Goal: Transaction & Acquisition: Purchase product/service

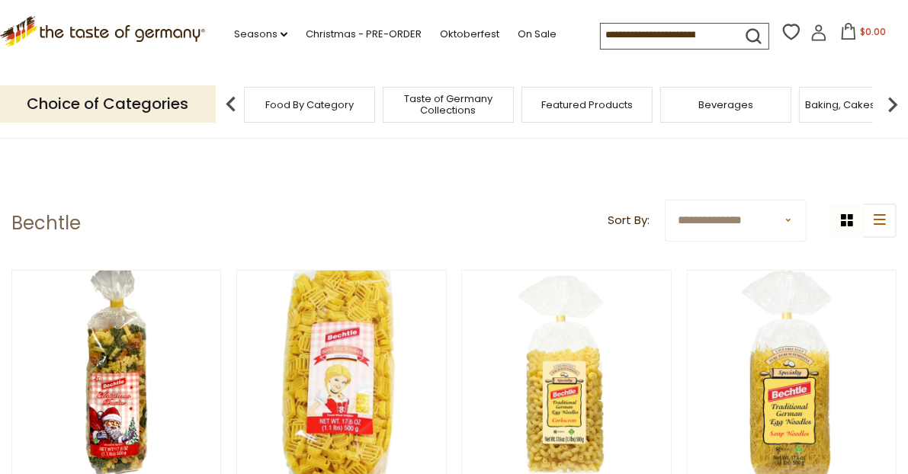
click at [300, 106] on span "Food By Category" at bounding box center [309, 104] width 88 height 11
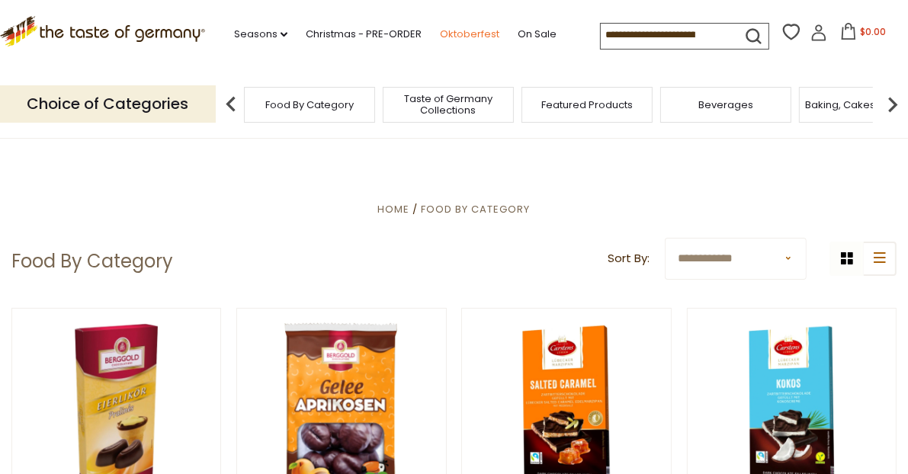
click at [473, 35] on link "Oktoberfest" at bounding box center [469, 34] width 59 height 17
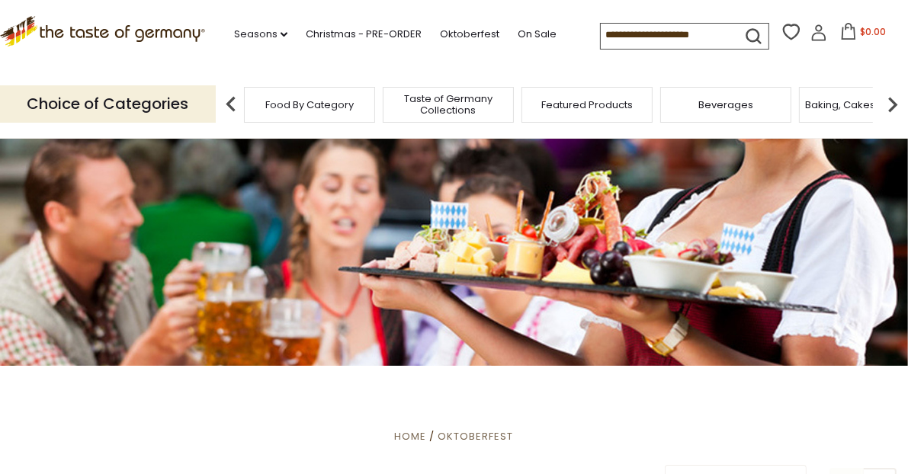
click at [633, 32] on input at bounding box center [665, 34] width 129 height 21
click at [644, 37] on input at bounding box center [665, 34] width 129 height 21
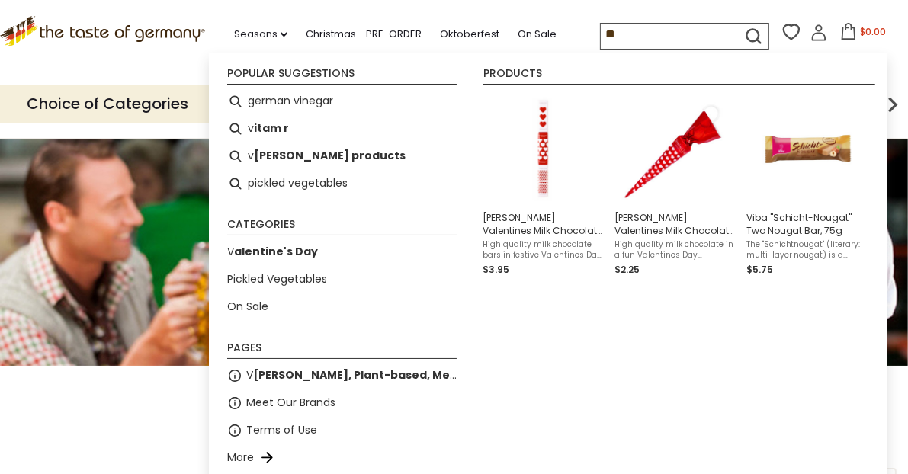
type input "***"
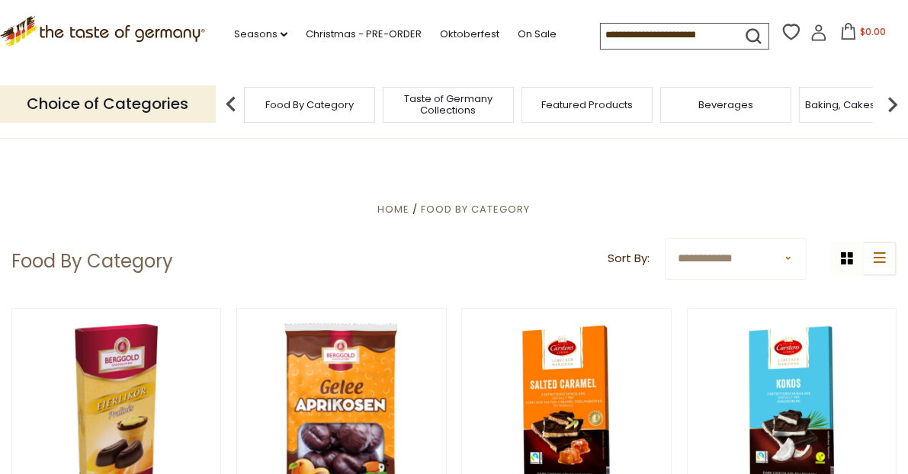
click at [437, 108] on span "Taste of Germany Collections" at bounding box center [448, 104] width 122 height 23
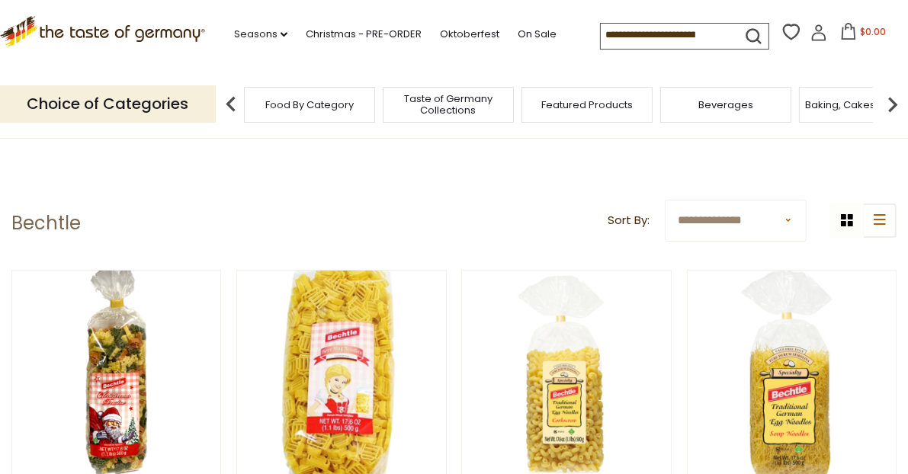
click at [317, 107] on span "Food By Category" at bounding box center [309, 104] width 88 height 11
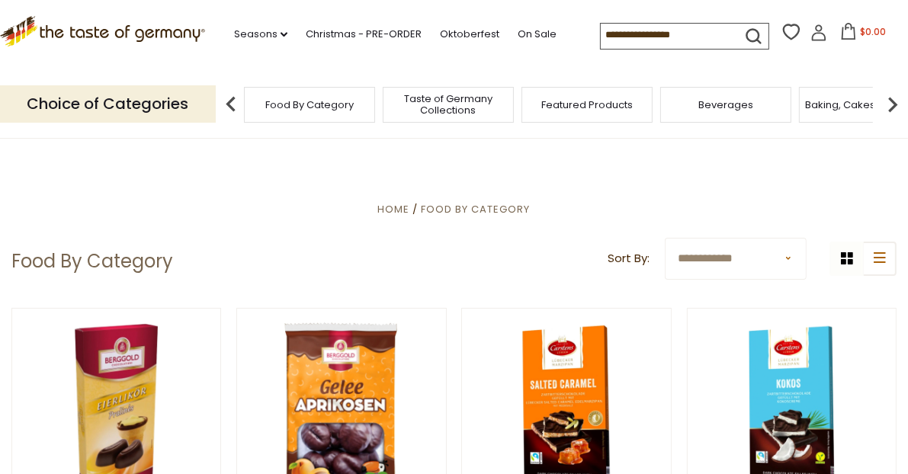
click at [652, 34] on input at bounding box center [665, 34] width 129 height 21
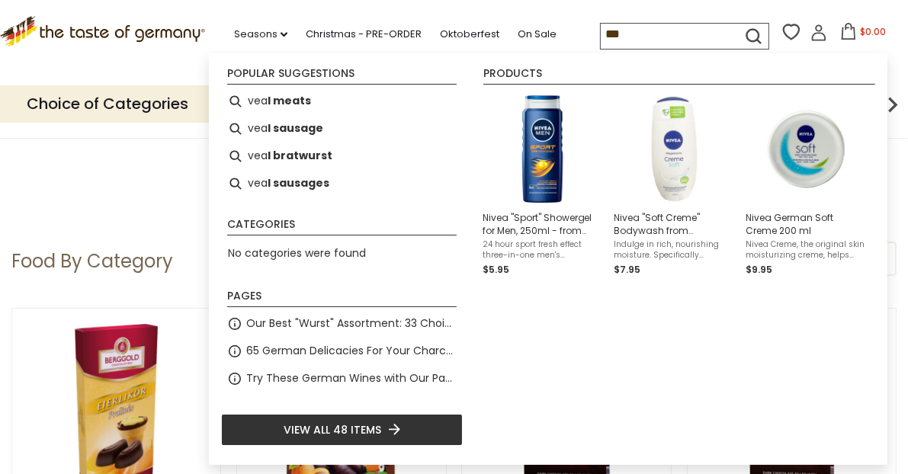
type input "****"
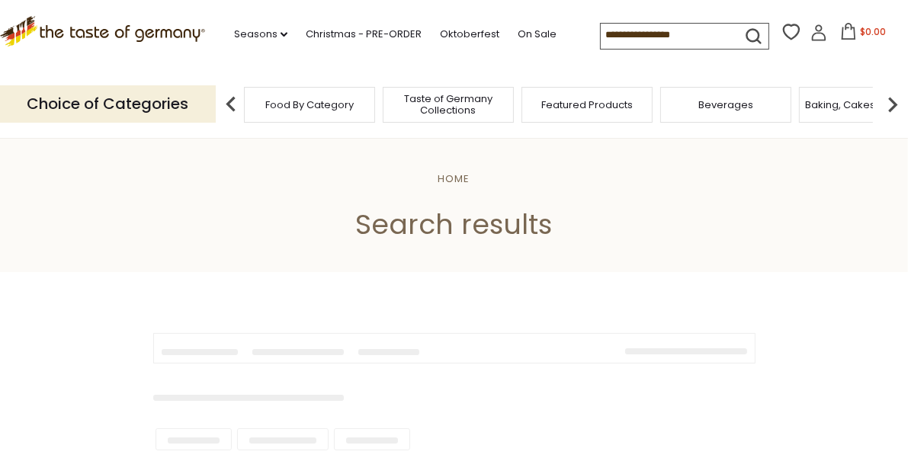
type input "****"
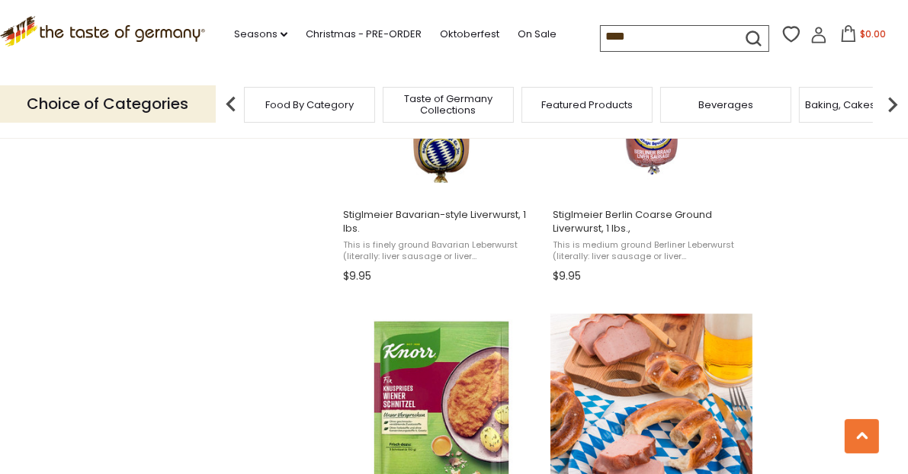
scroll to position [1448, 0]
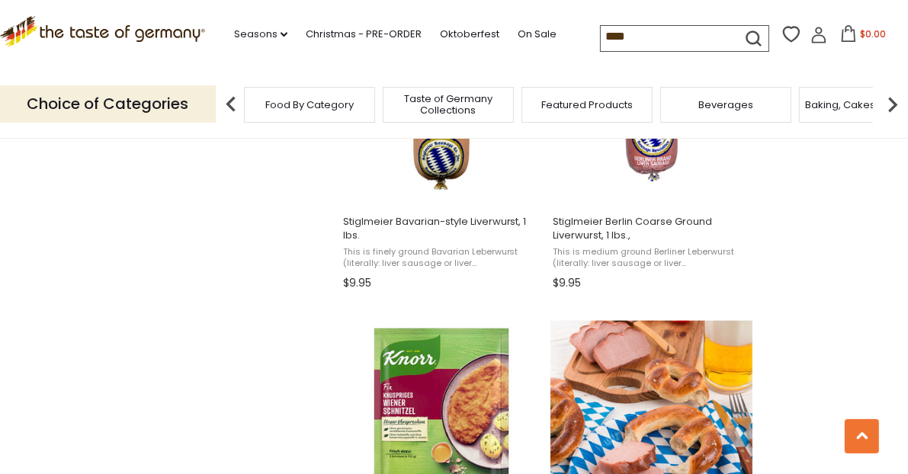
click at [442, 379] on img "Knorr" at bounding box center [442, 422] width 202 height 202
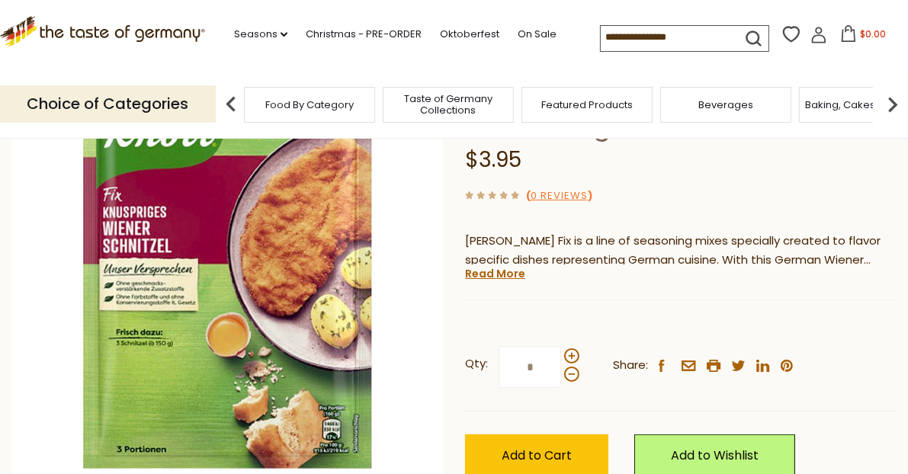
scroll to position [229, 0]
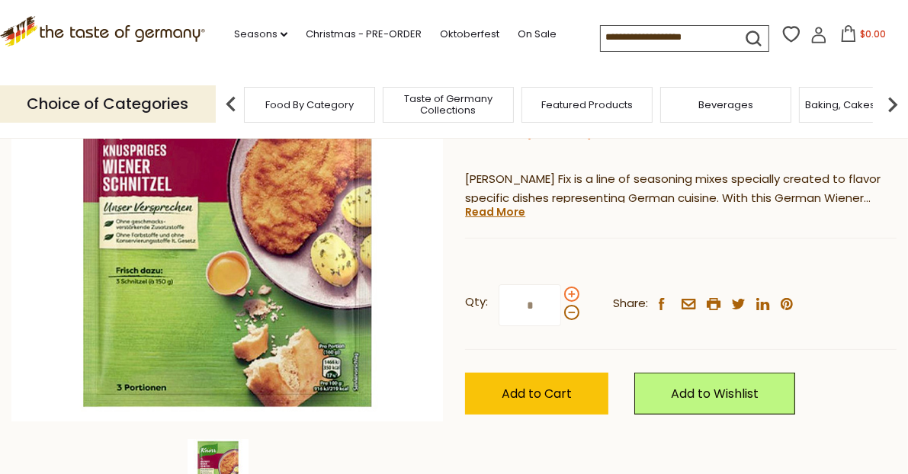
click at [571, 293] on span at bounding box center [571, 294] width 15 height 15
click at [561, 293] on input "*" at bounding box center [529, 305] width 62 height 42
click at [565, 312] on span at bounding box center [571, 312] width 15 height 15
click at [561, 312] on input "*" at bounding box center [529, 305] width 62 height 42
click at [569, 296] on span at bounding box center [571, 294] width 15 height 15
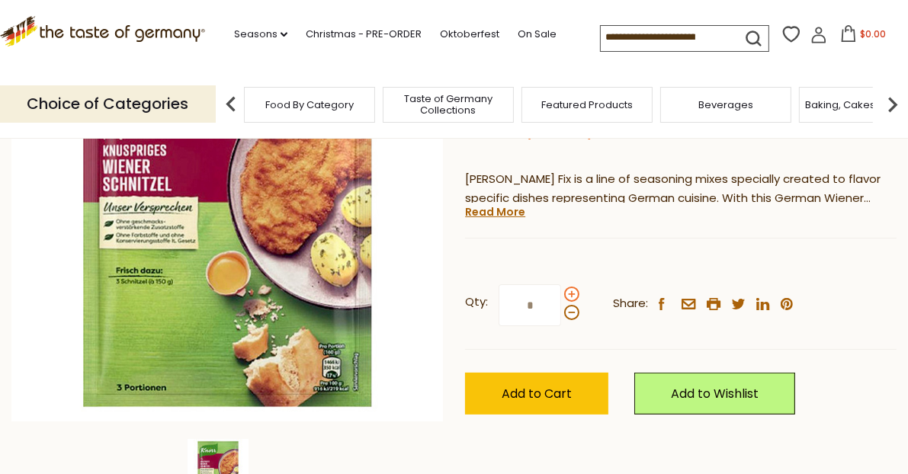
click at [561, 296] on input "*" at bounding box center [529, 305] width 62 height 42
click at [569, 296] on span at bounding box center [571, 294] width 15 height 15
click at [561, 296] on input "*" at bounding box center [529, 305] width 62 height 42
click at [569, 312] on span at bounding box center [571, 312] width 15 height 15
click at [561, 312] on input "*" at bounding box center [529, 305] width 62 height 42
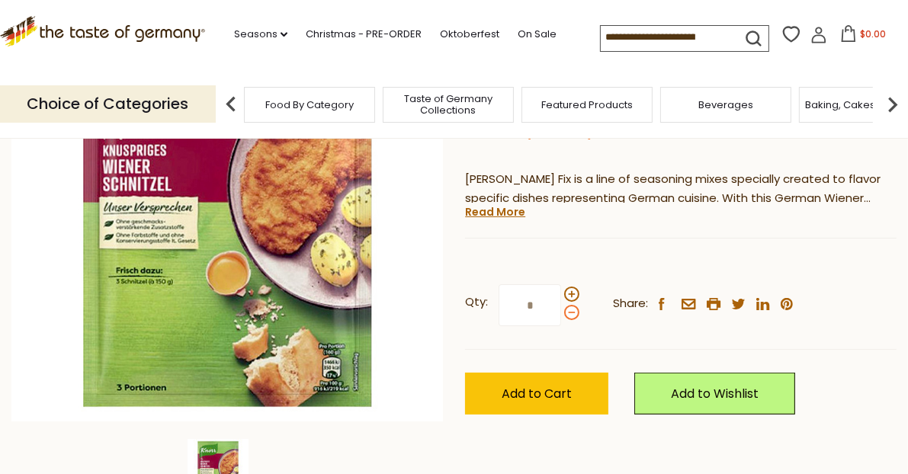
type input "*"
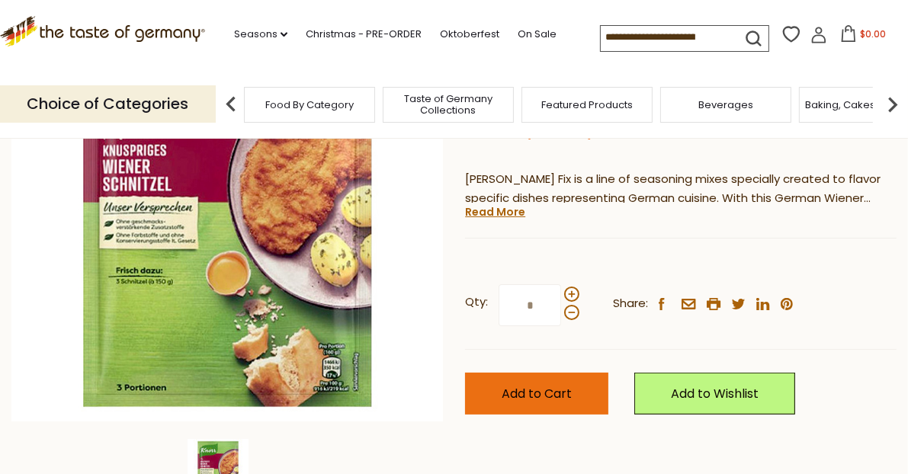
click at [554, 392] on span "Add to Cart" at bounding box center [536, 394] width 70 height 18
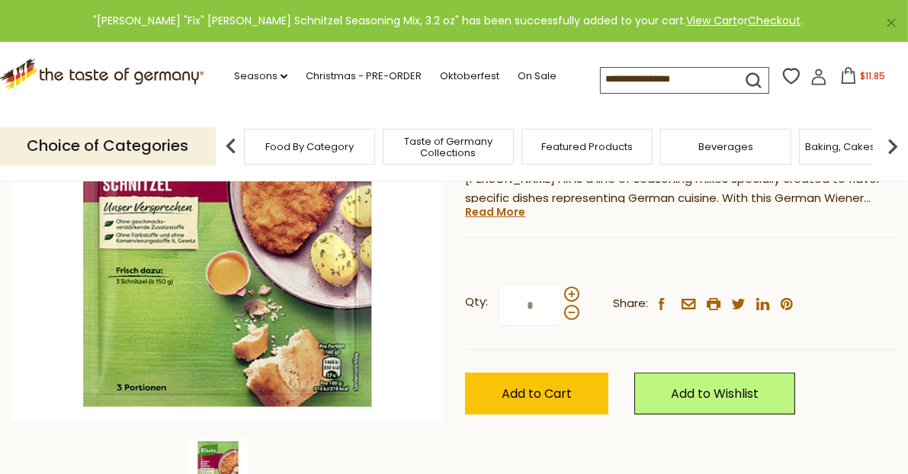
scroll to position [0, 0]
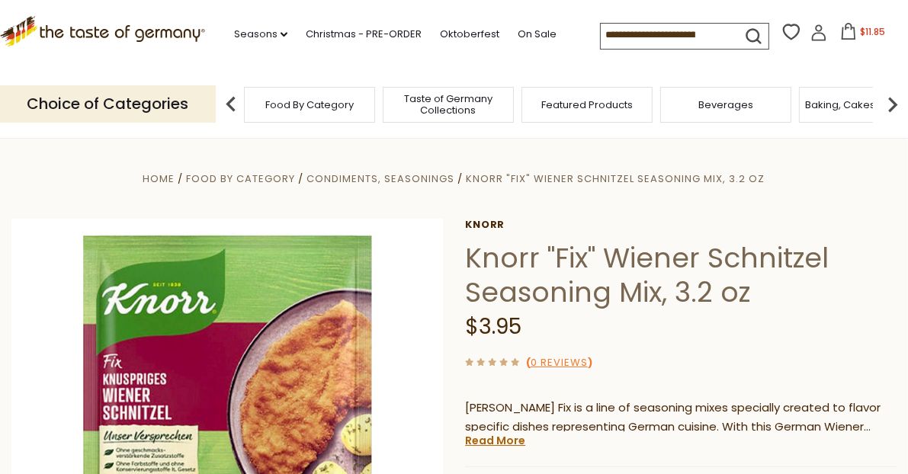
click at [846, 34] on icon at bounding box center [848, 31] width 17 height 17
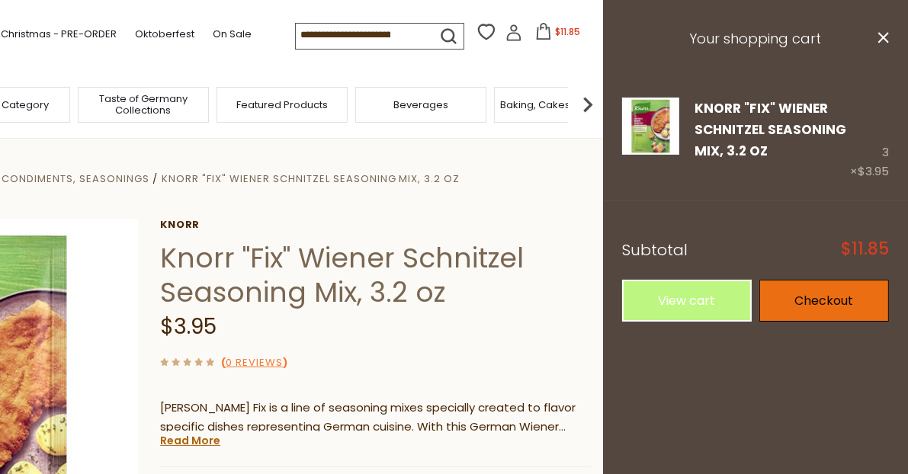
click at [848, 300] on link "Checkout" at bounding box center [824, 301] width 130 height 42
